Goal: Information Seeking & Learning: Learn about a topic

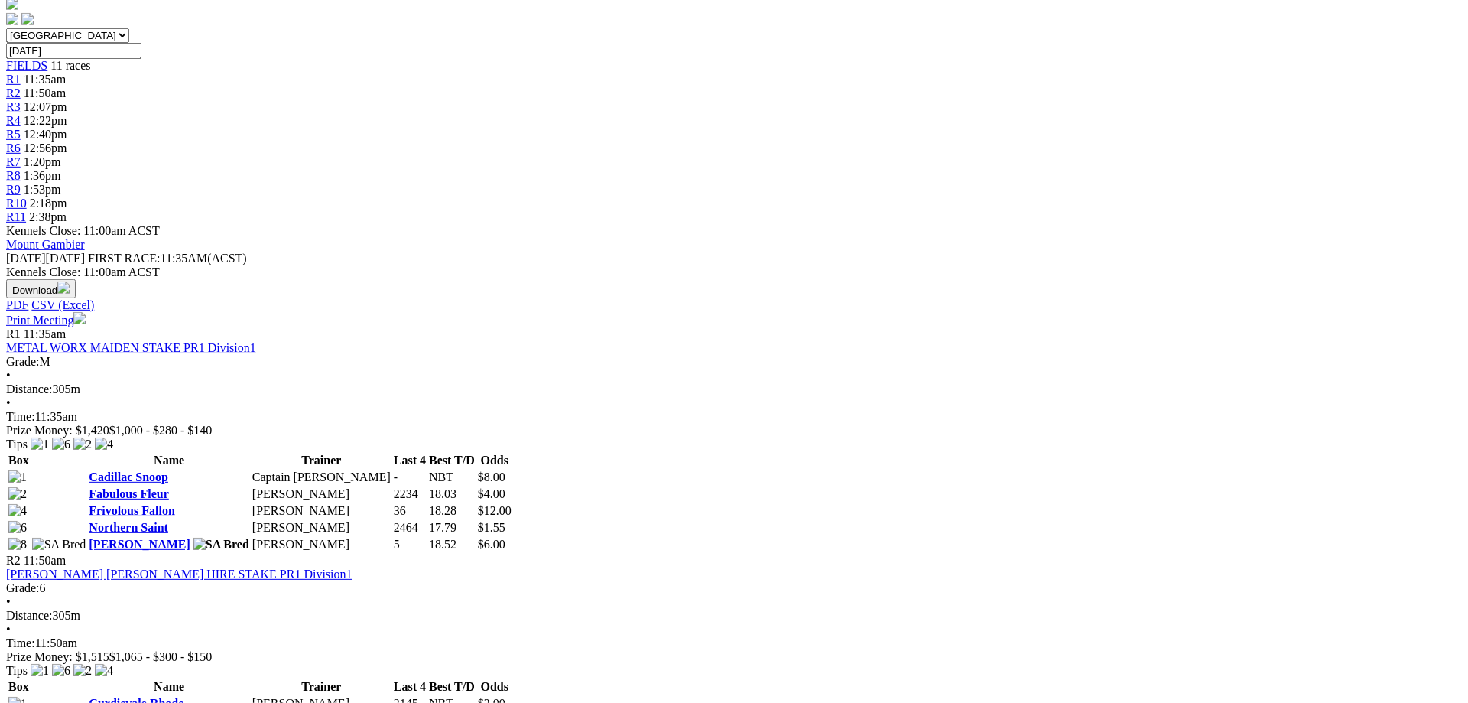
scroll to position [397, 0]
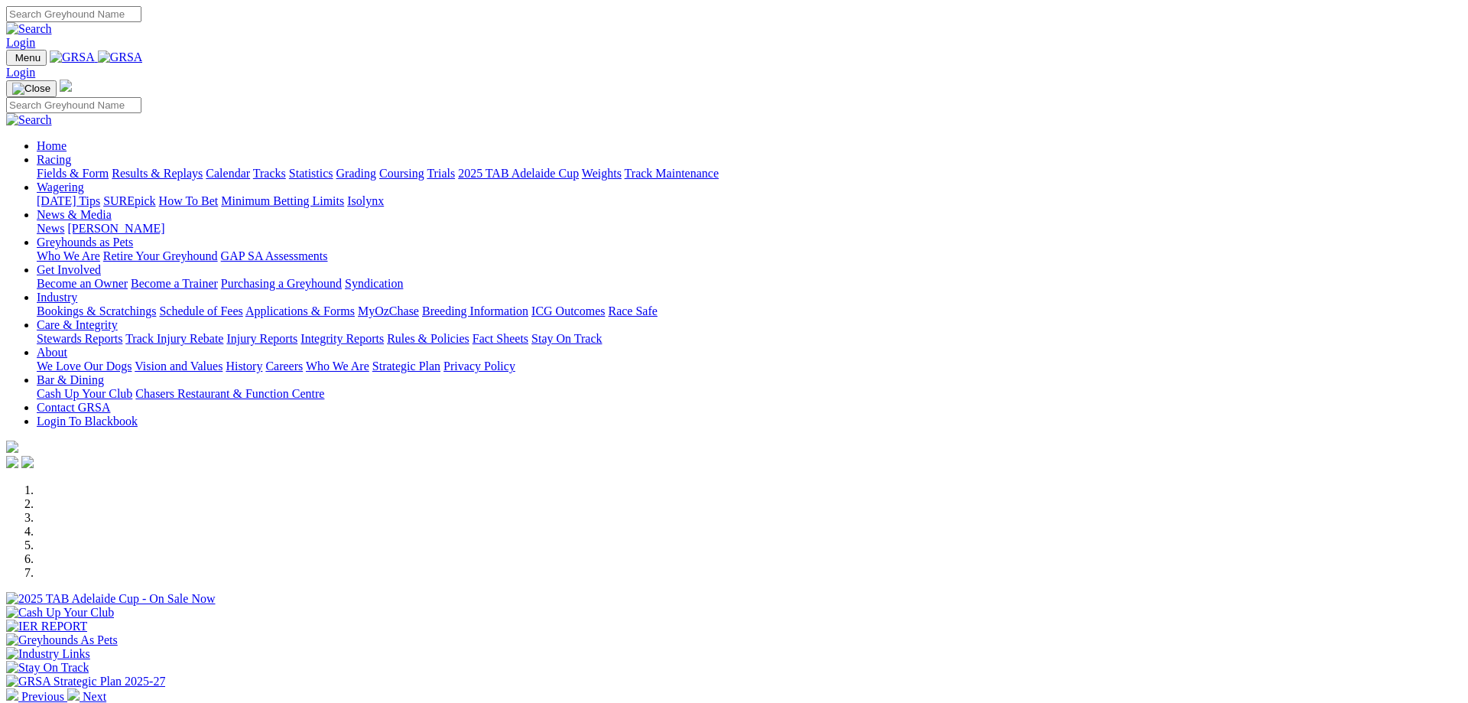
scroll to position [454, 0]
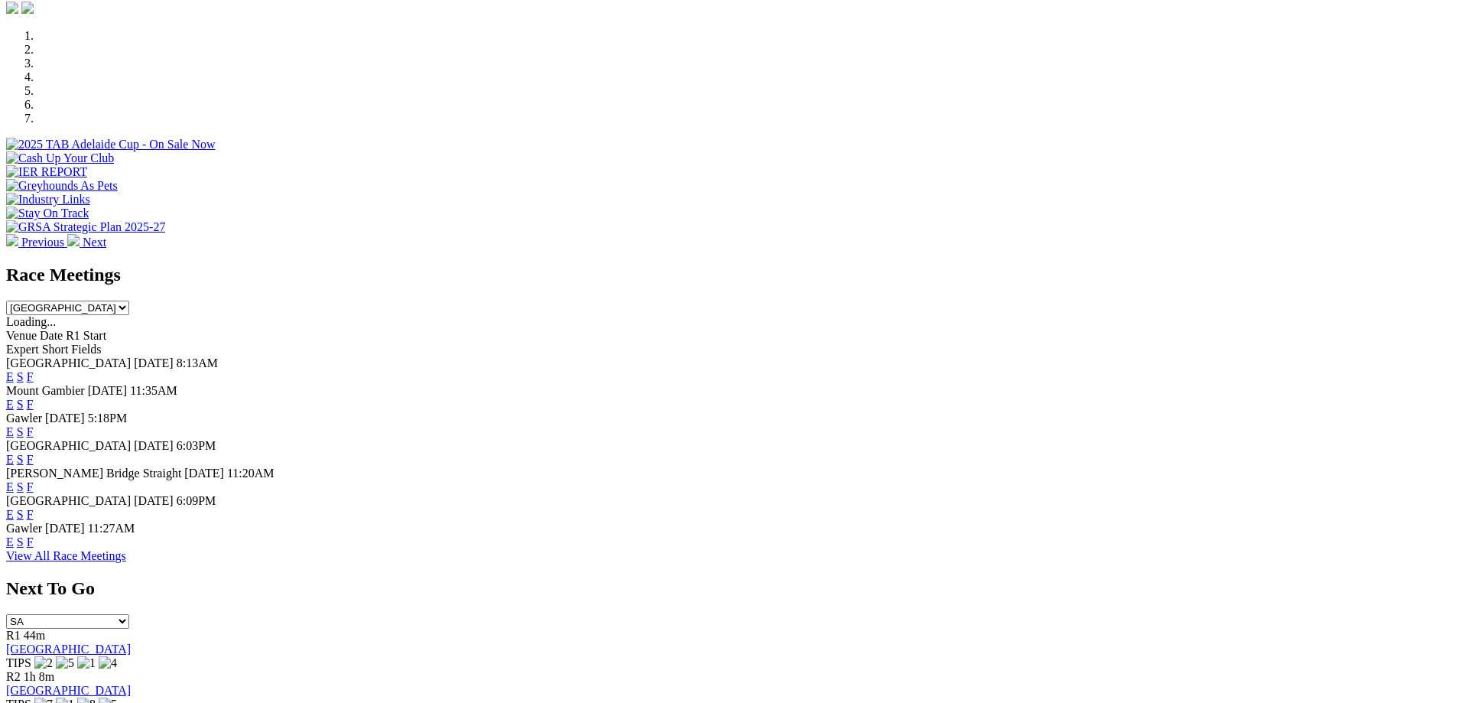
click at [34, 480] on link "F" at bounding box center [30, 486] width 7 height 13
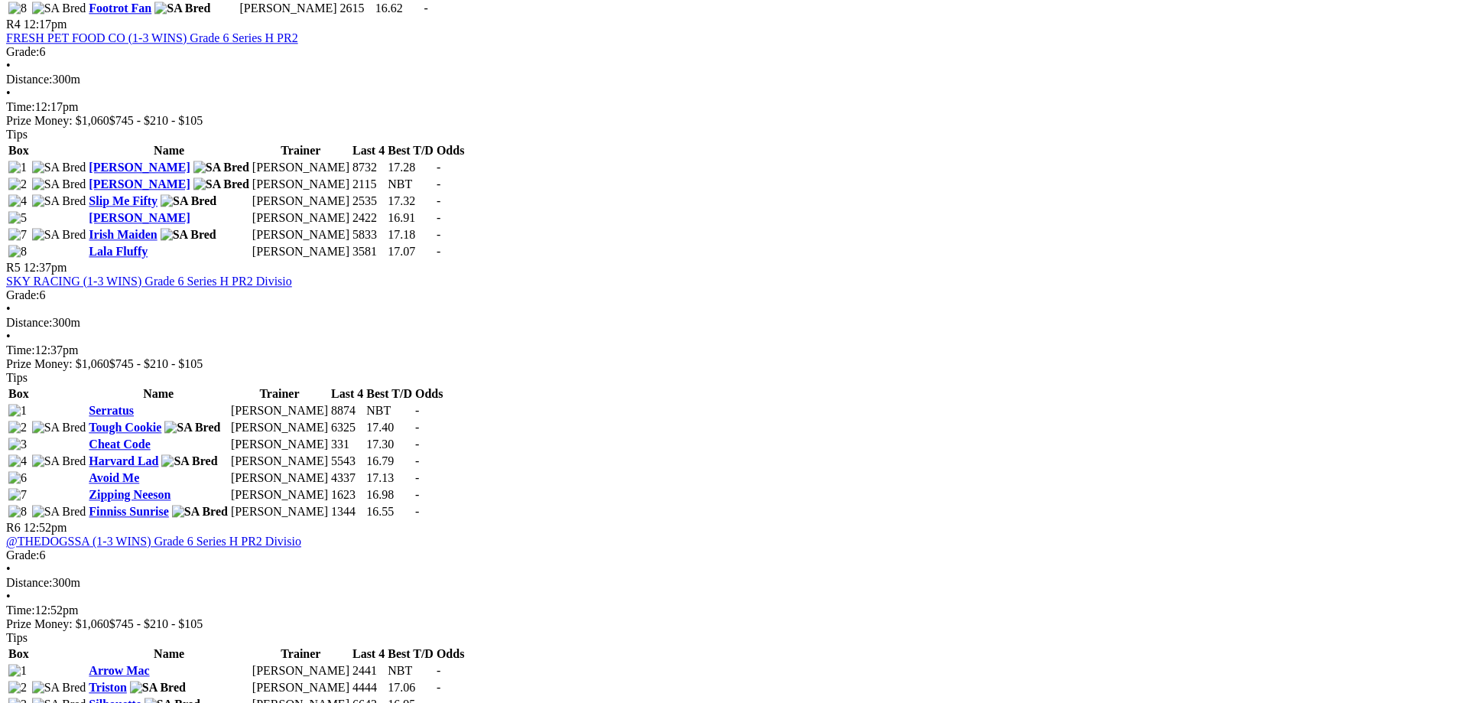
scroll to position [1488, 0]
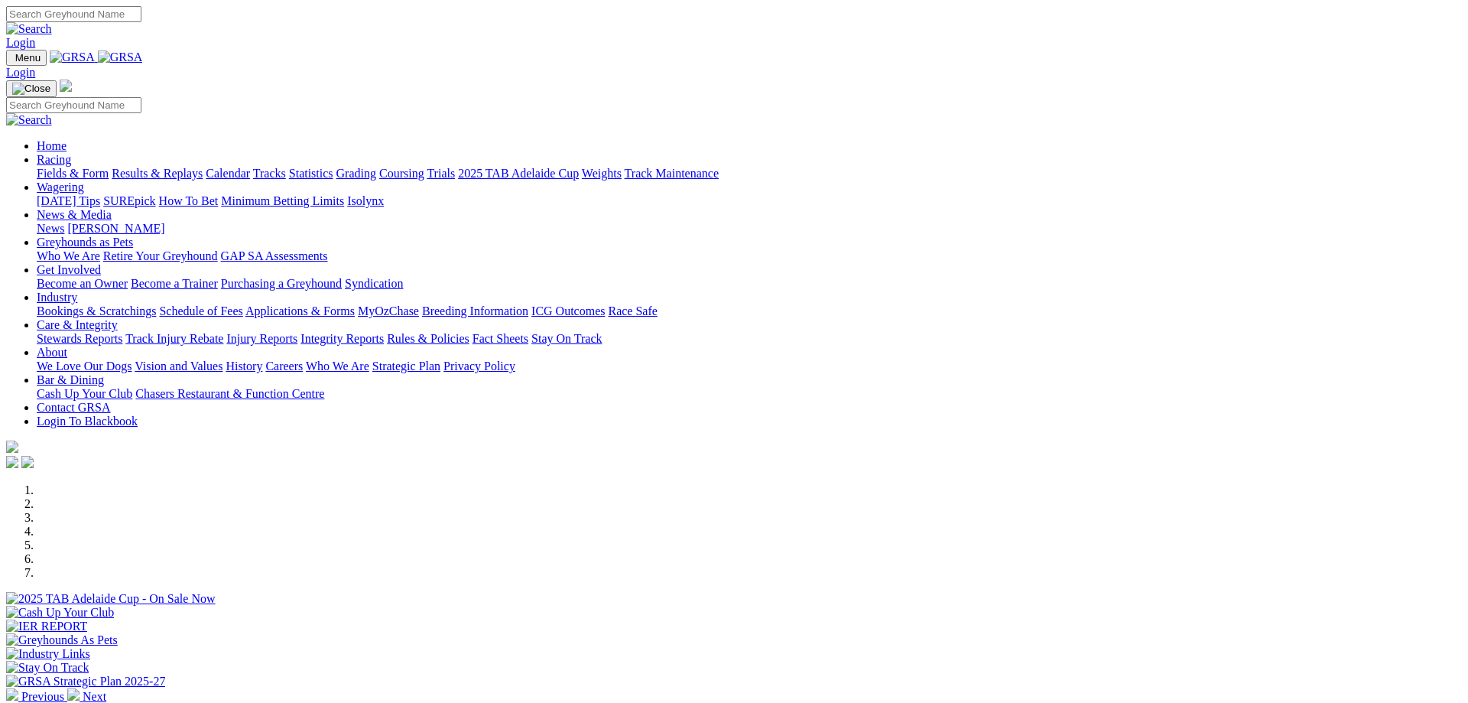
scroll to position [454, 0]
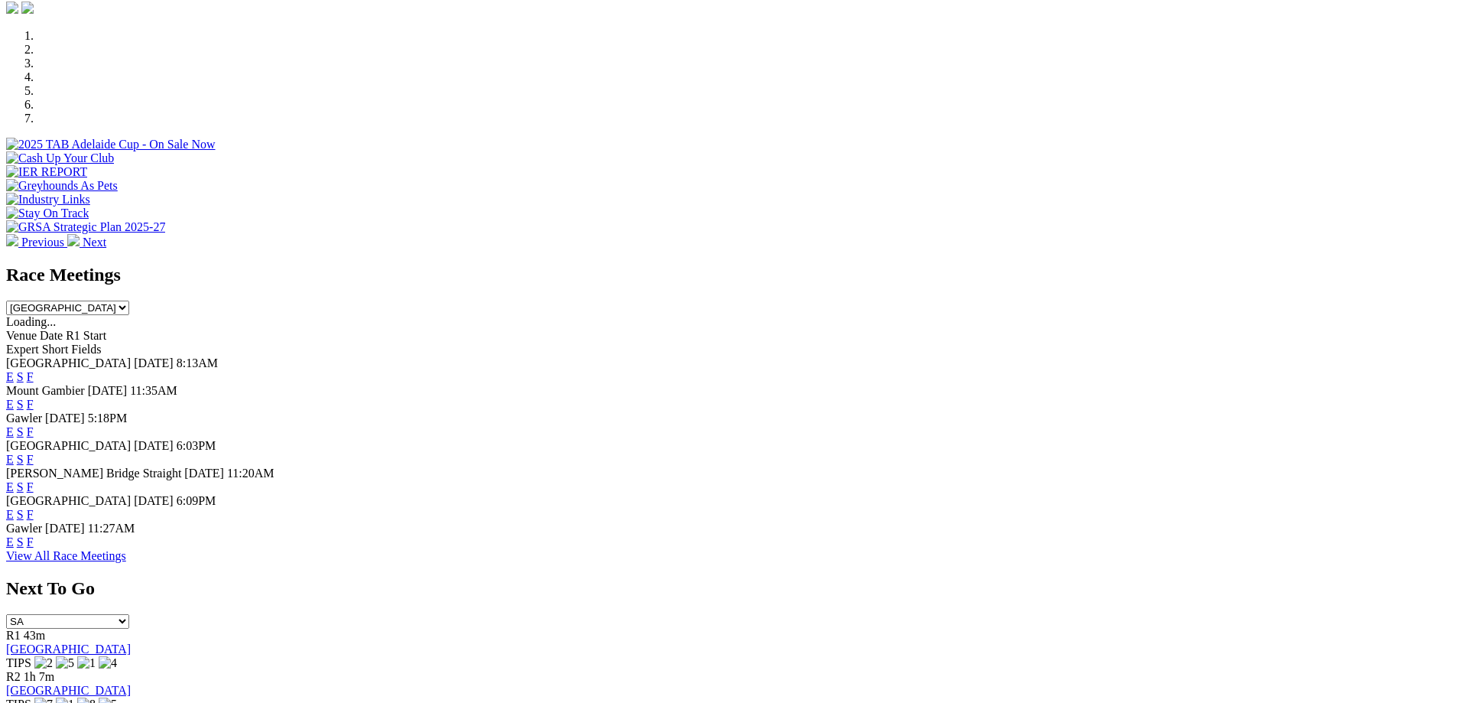
click at [34, 453] on link "F" at bounding box center [30, 459] width 7 height 13
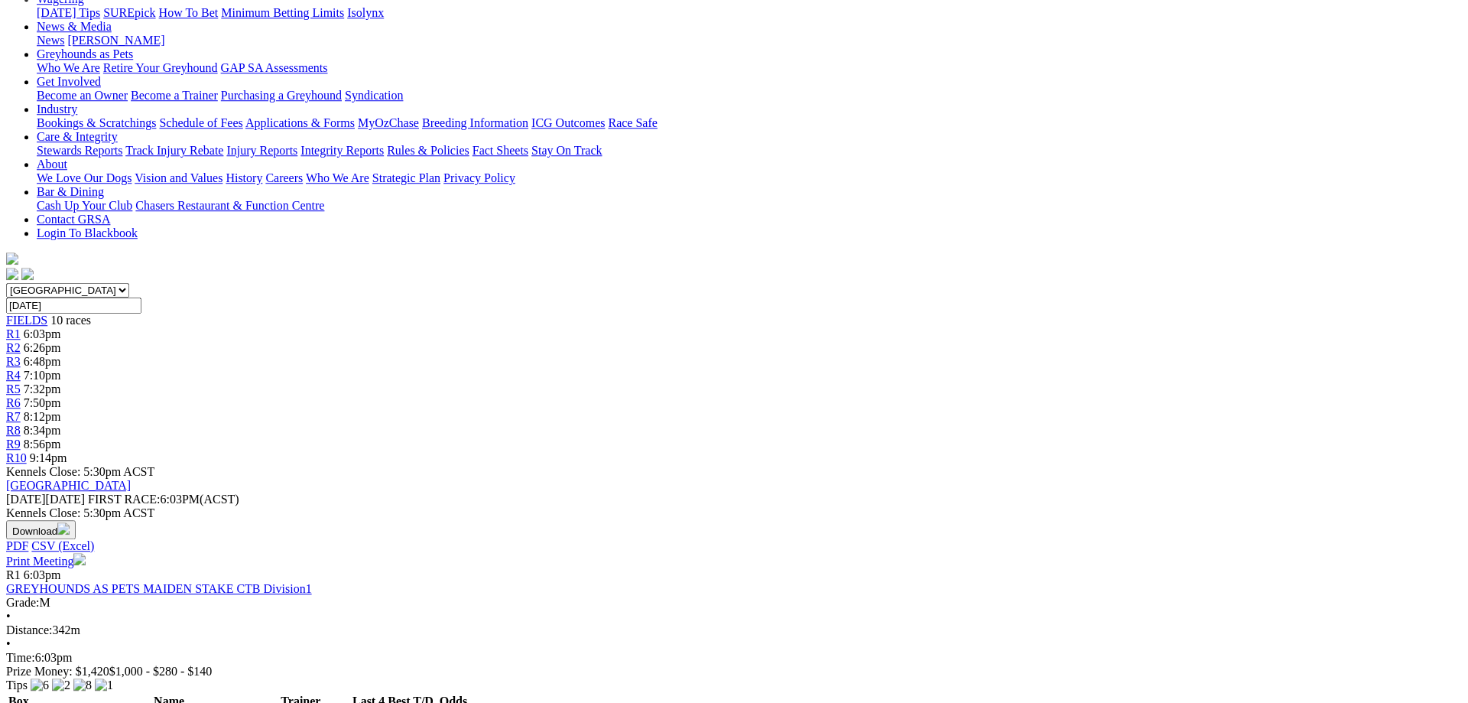
scroll to position [209, 0]
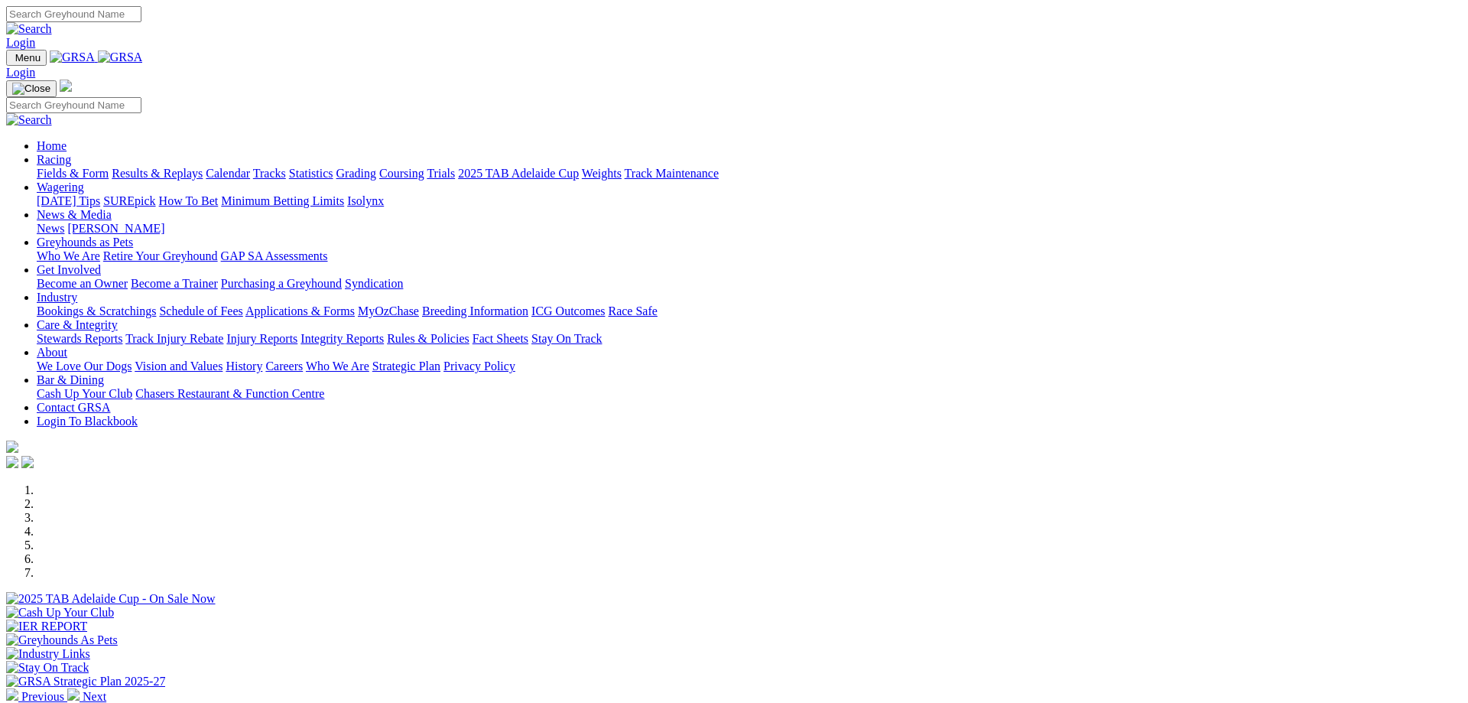
scroll to position [454, 0]
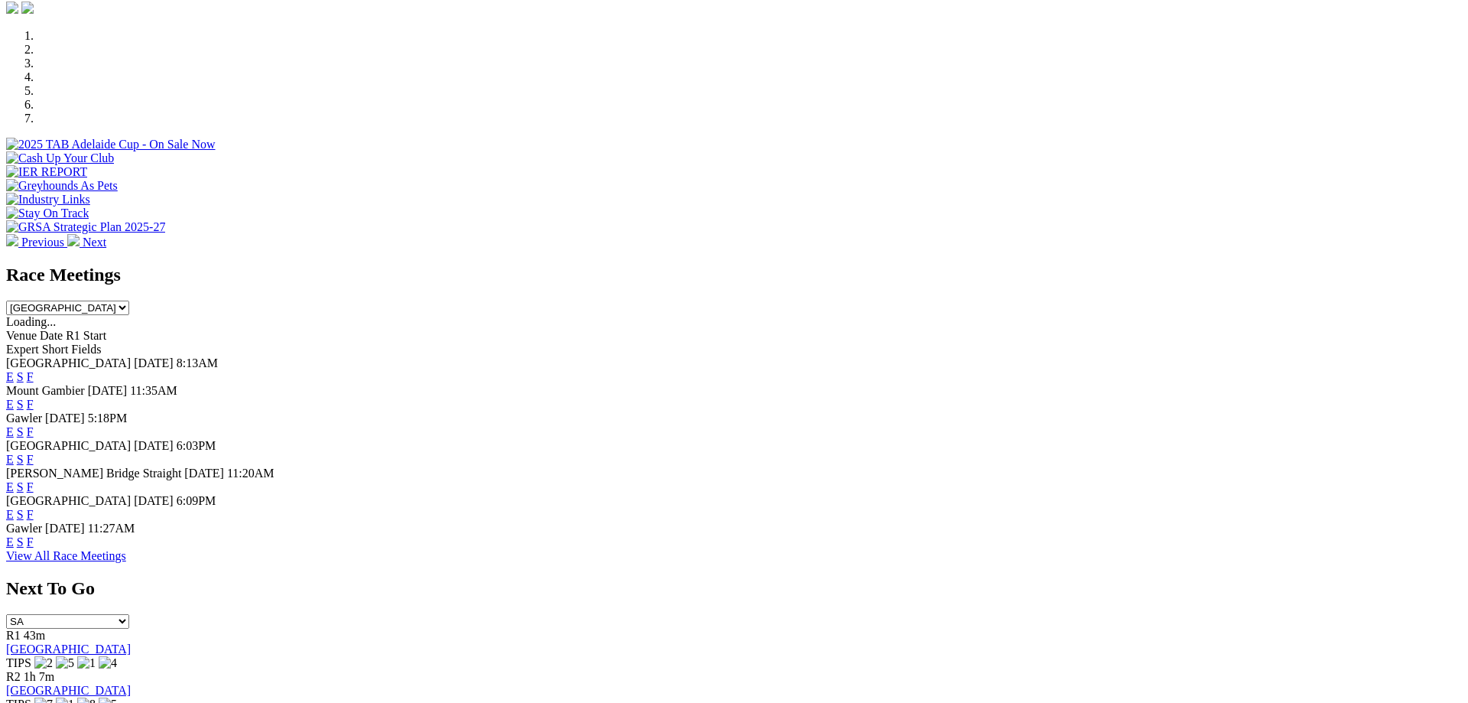
click at [34, 425] on link "F" at bounding box center [30, 431] width 7 height 13
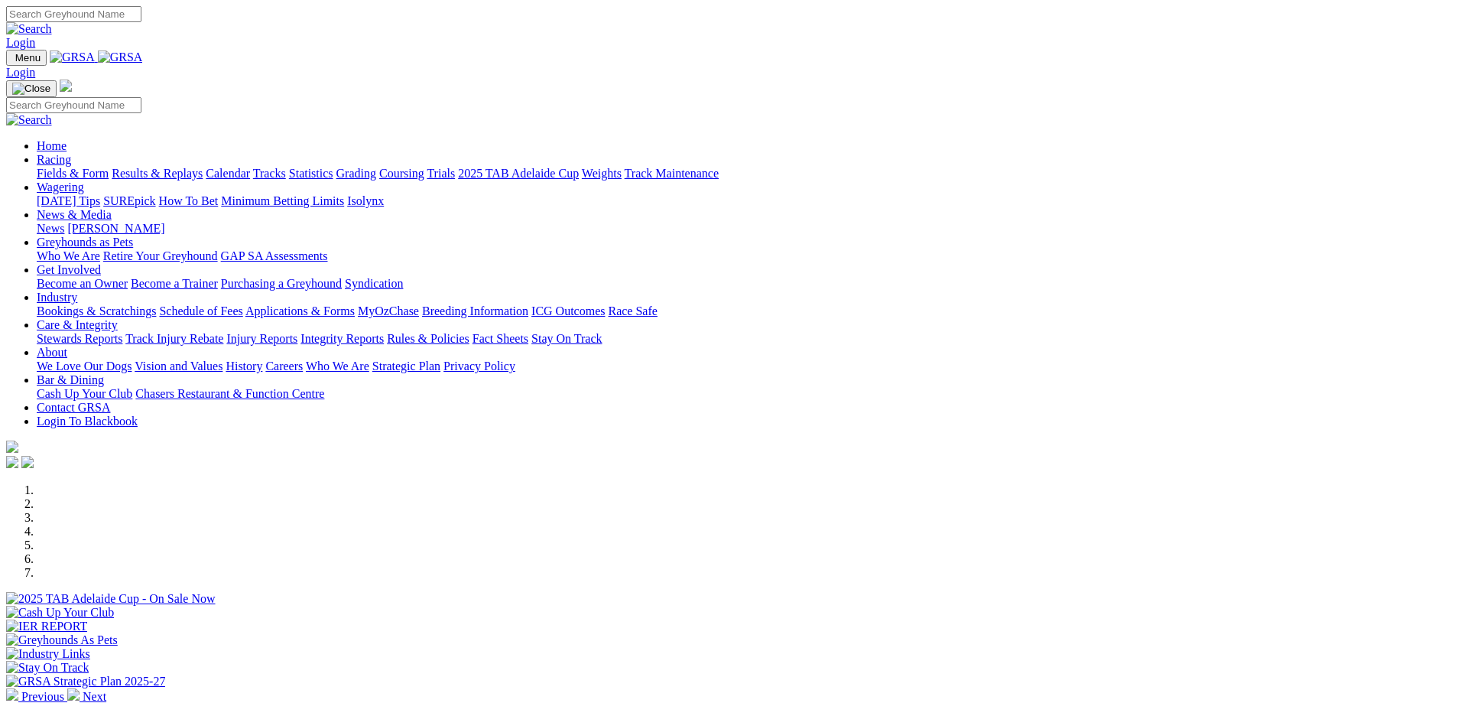
scroll to position [454, 0]
